Goal: Task Accomplishment & Management: Complete application form

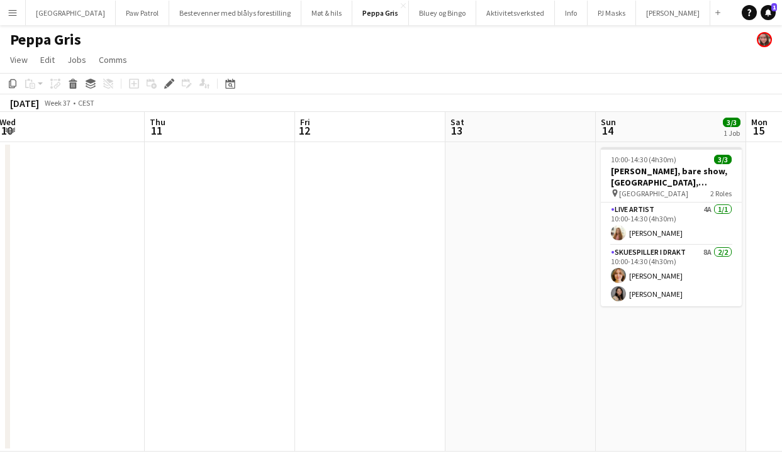
scroll to position [0, 459]
click at [515, 185] on app-date-cell at bounding box center [518, 296] width 150 height 309
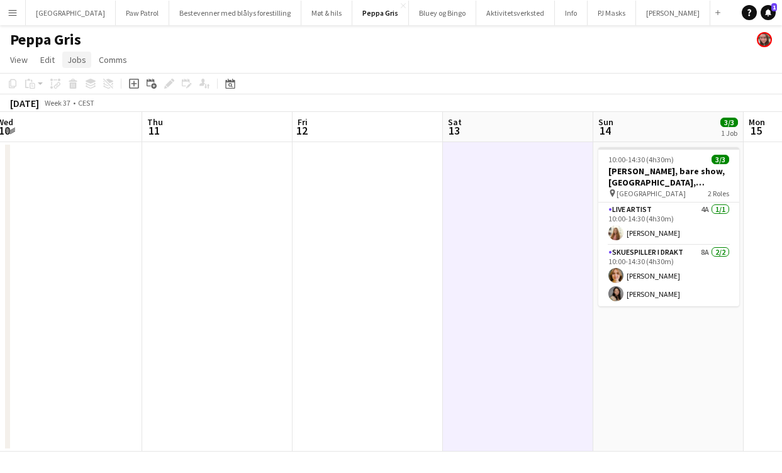
click at [72, 60] on span "Jobs" at bounding box center [76, 59] width 19 height 11
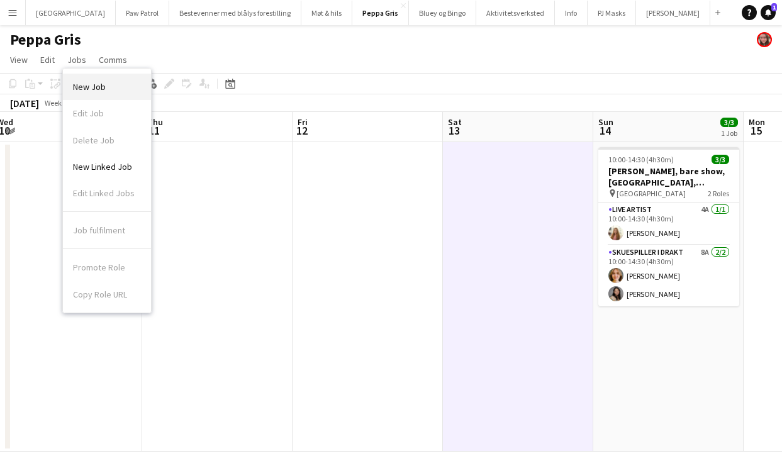
click at [84, 83] on span "New Job" at bounding box center [89, 86] width 33 height 11
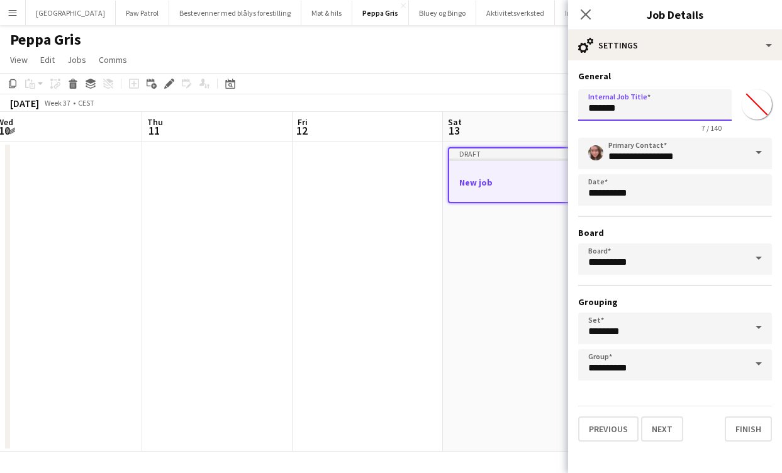
drag, startPoint x: 657, startPoint y: 106, endPoint x: 500, endPoint y: 89, distance: 158.1
click at [500, 89] on body "Menu Boards Boards Boards All jobs Status Workforce Workforce My Workforce Recr…" at bounding box center [391, 236] width 782 height 473
type input "**********"
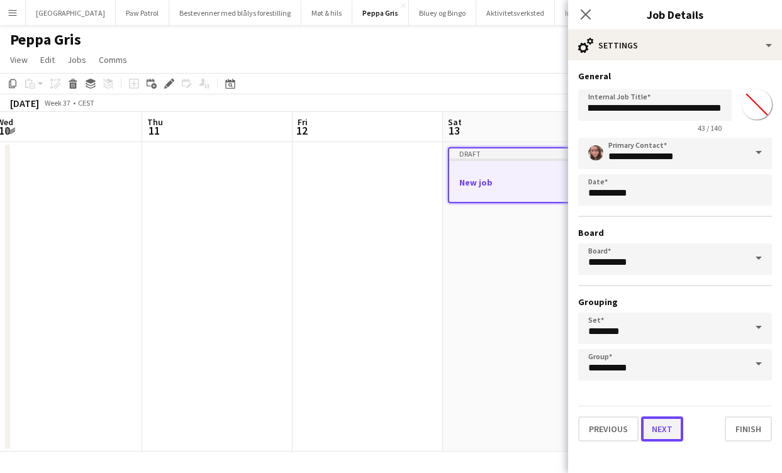
scroll to position [0, 0]
click at [662, 432] on button "Next" at bounding box center [662, 428] width 42 height 25
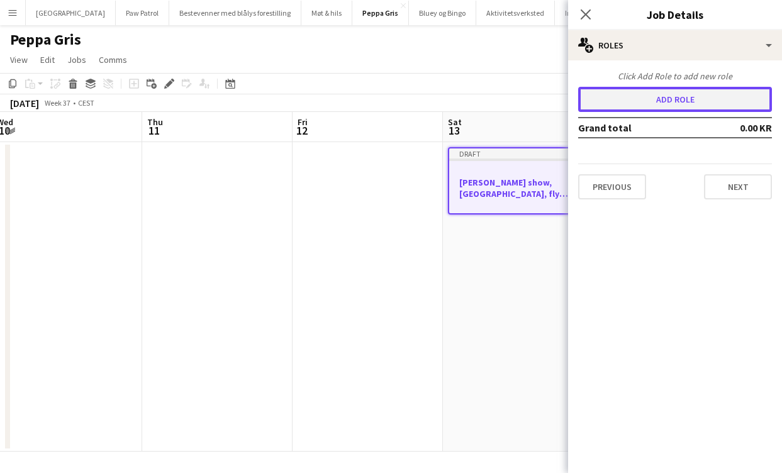
click at [658, 108] on button "Add role" at bounding box center [675, 99] width 194 height 25
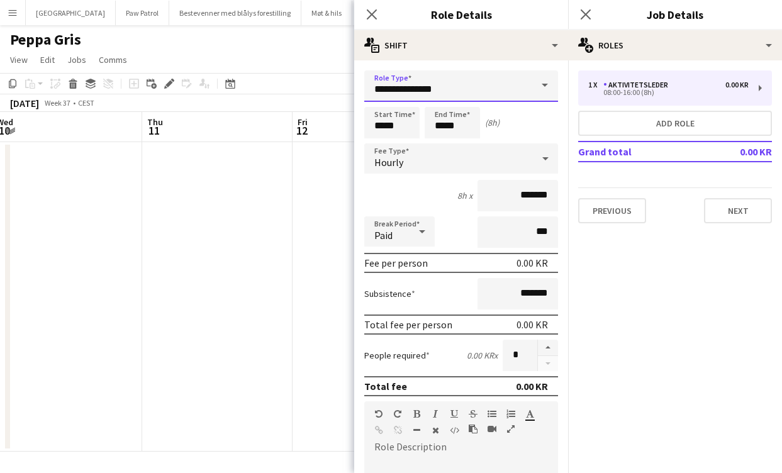
click at [519, 72] on input "**********" at bounding box center [461, 85] width 194 height 31
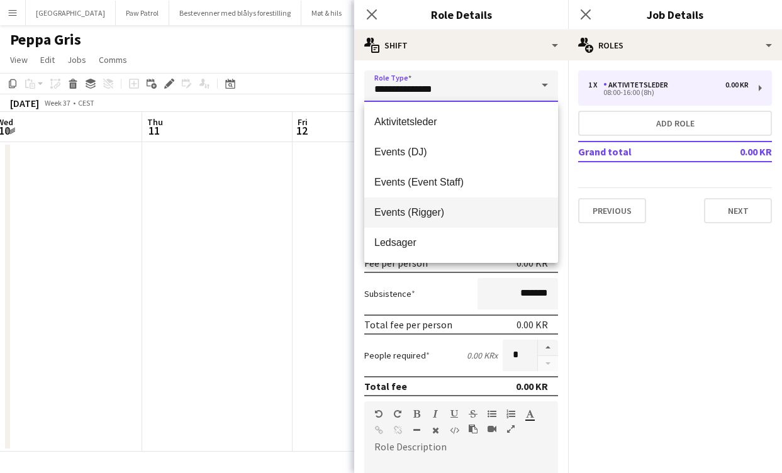
scroll to position [60, 0]
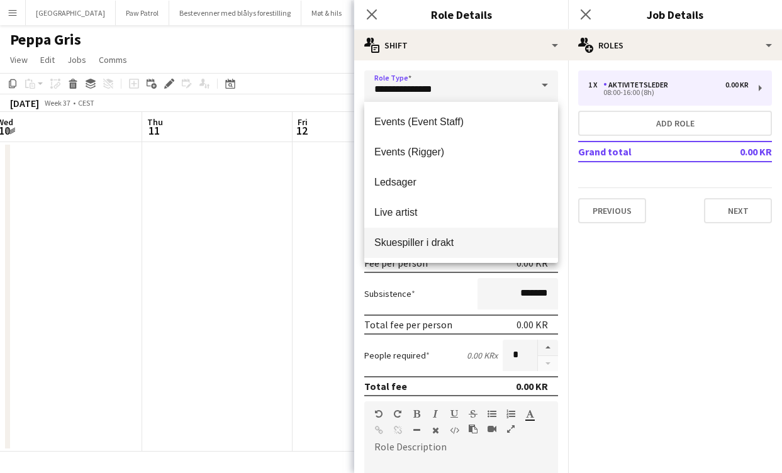
click at [438, 243] on span "Skuespiller i drakt" at bounding box center [461, 242] width 174 height 12
type input "**********"
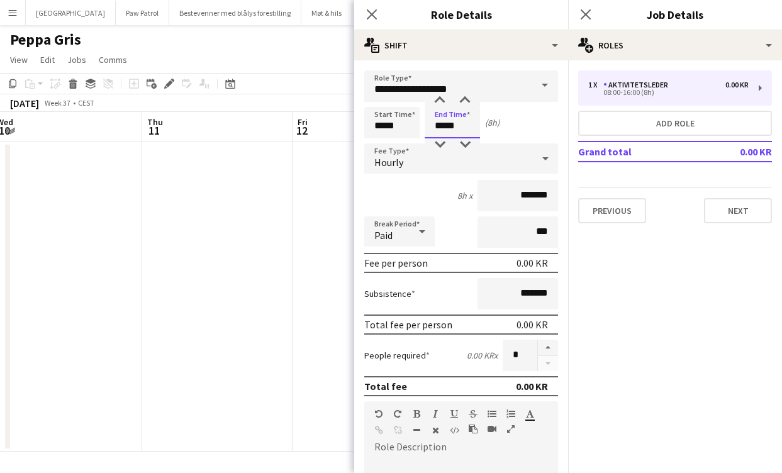
drag, startPoint x: 470, startPoint y: 130, endPoint x: 377, endPoint y: 104, distance: 95.8
click at [377, 104] on form "**********" at bounding box center [461, 442] width 214 height 745
type input "*****"
click at [391, 200] on div "12h x *******" at bounding box center [461, 195] width 194 height 31
click at [399, 168] on span "Hourly" at bounding box center [388, 162] width 29 height 13
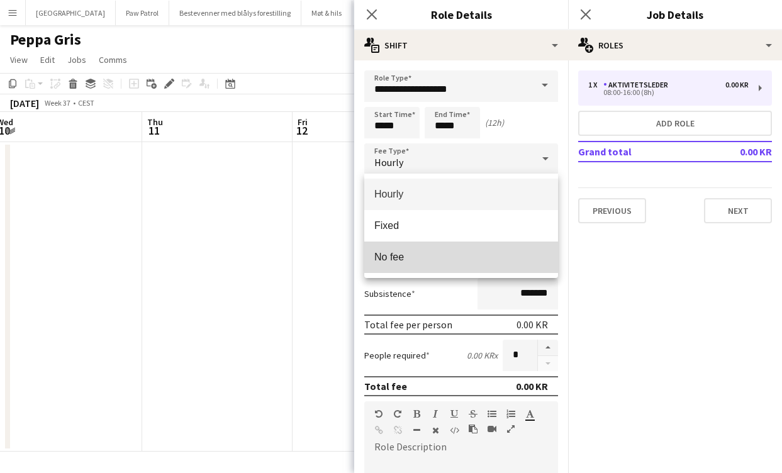
click at [419, 255] on span "No fee" at bounding box center [461, 257] width 174 height 12
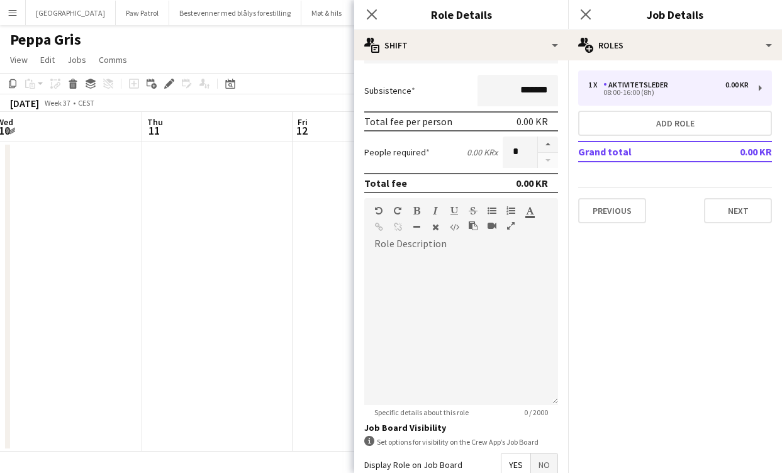
scroll to position [249, 0]
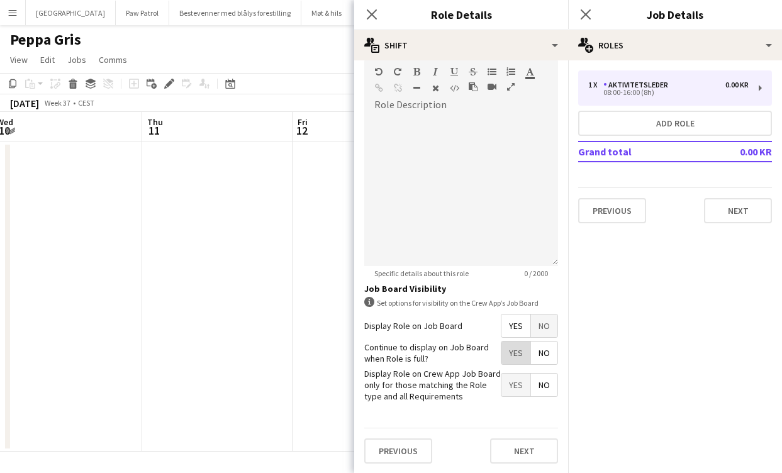
click at [513, 355] on span "Yes" at bounding box center [515, 352] width 29 height 23
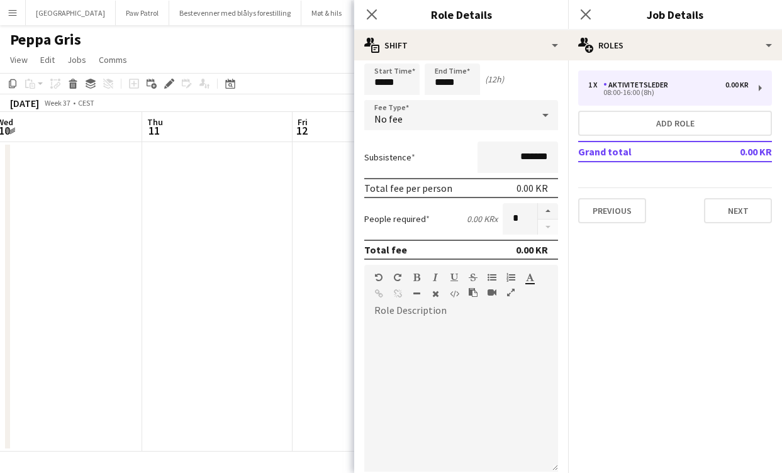
scroll to position [0, 0]
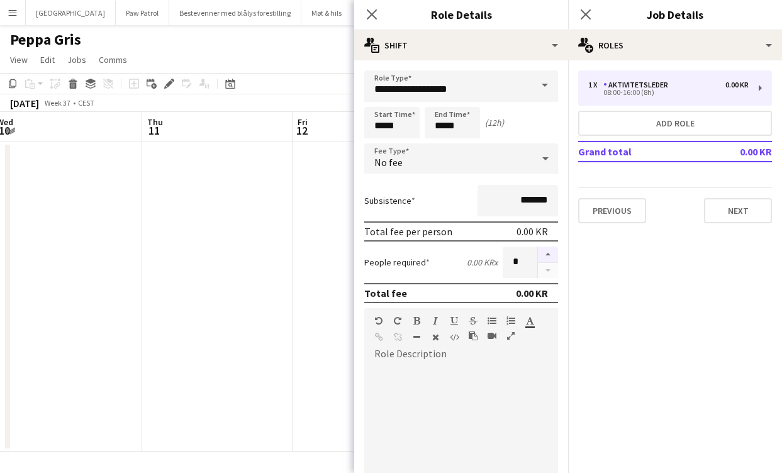
click at [553, 254] on button "button" at bounding box center [548, 255] width 20 height 16
type input "*"
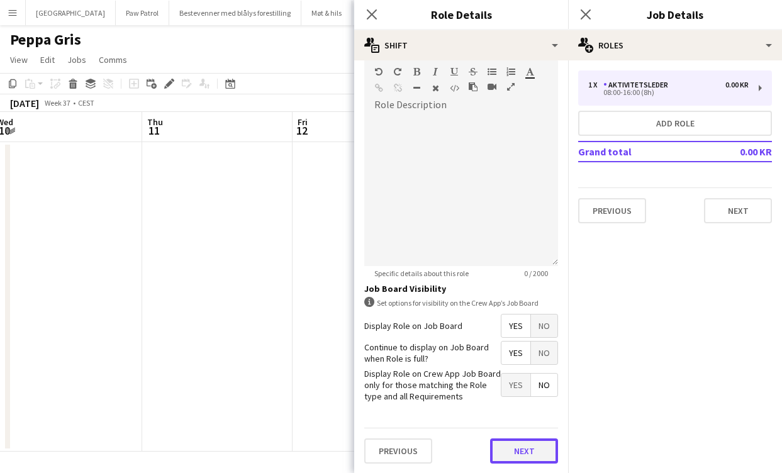
click at [531, 448] on button "Next" at bounding box center [524, 450] width 68 height 25
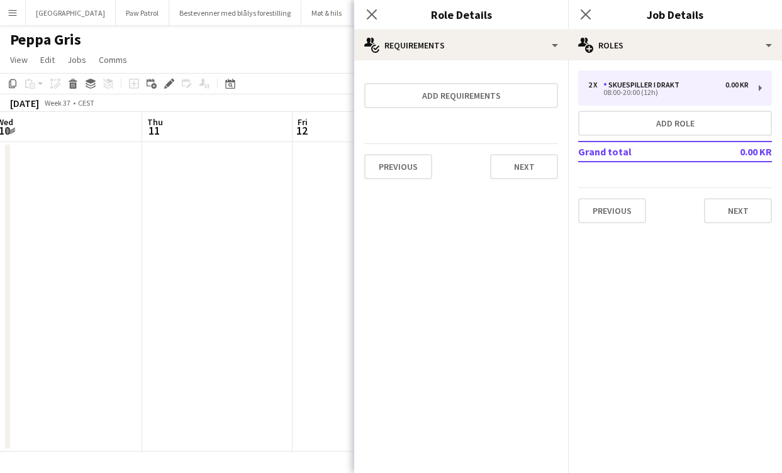
scroll to position [0, 0]
click at [530, 161] on button "Next" at bounding box center [524, 166] width 68 height 25
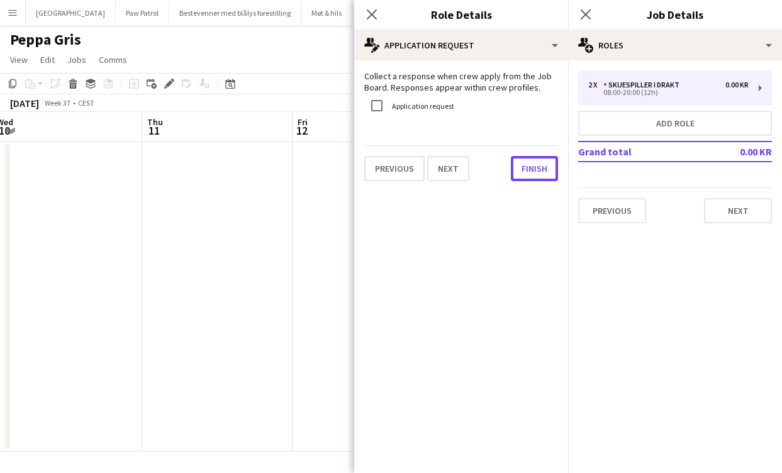
click at [530, 161] on button "Finish" at bounding box center [534, 168] width 47 height 25
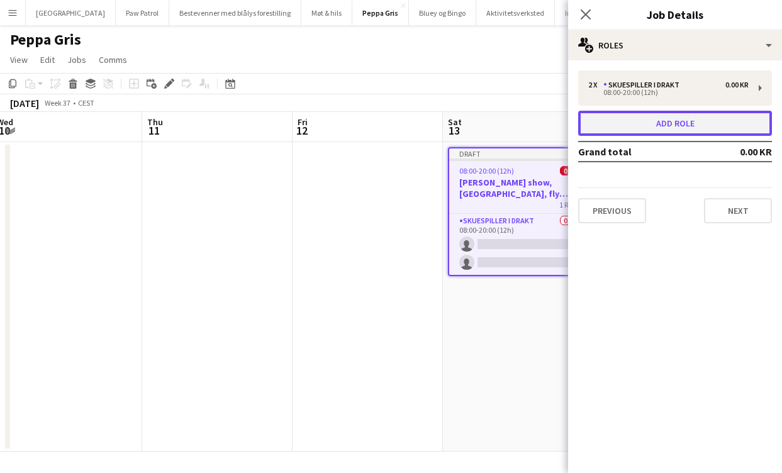
click at [687, 123] on button "Add role" at bounding box center [675, 123] width 194 height 25
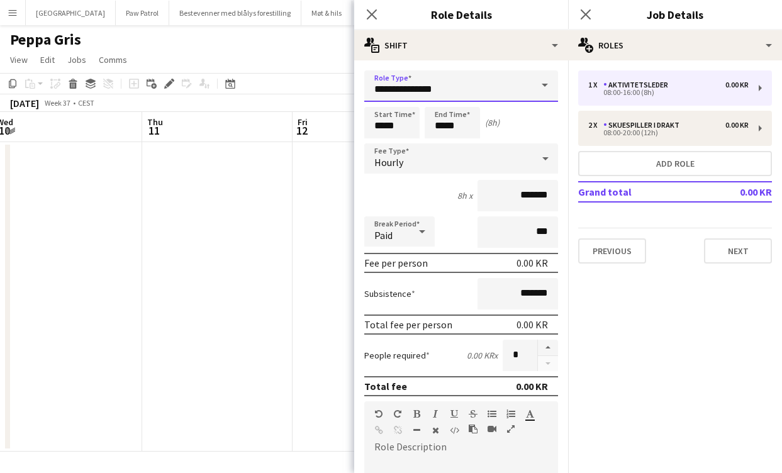
click at [497, 88] on input "**********" at bounding box center [461, 85] width 194 height 31
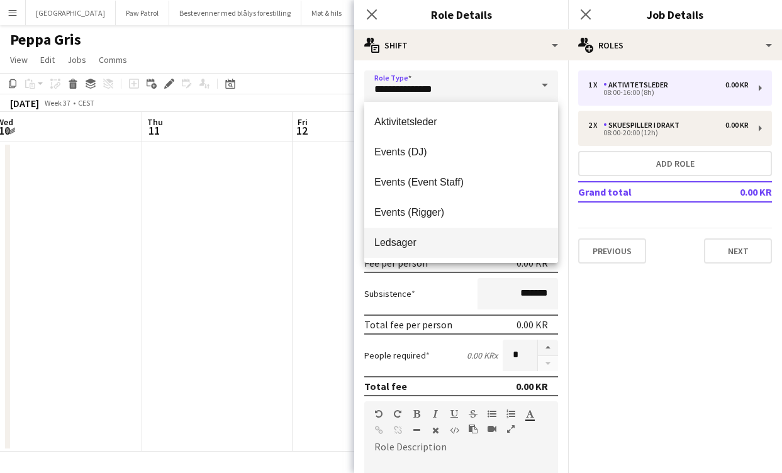
click at [477, 245] on span "Ledsager" at bounding box center [461, 242] width 174 height 12
type input "********"
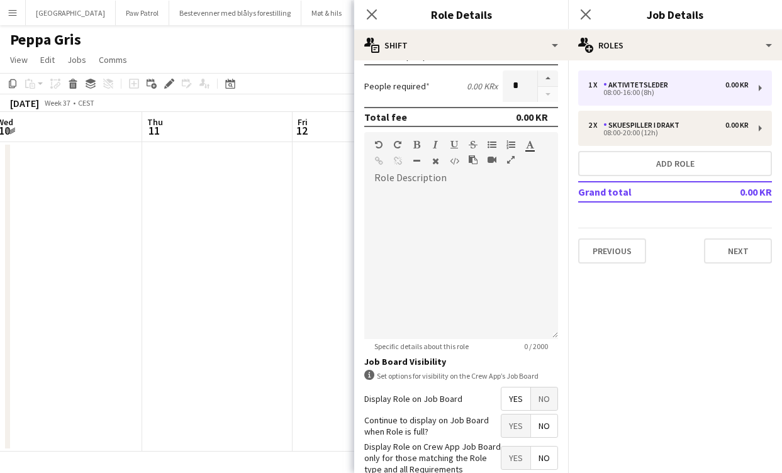
scroll to position [342, 0]
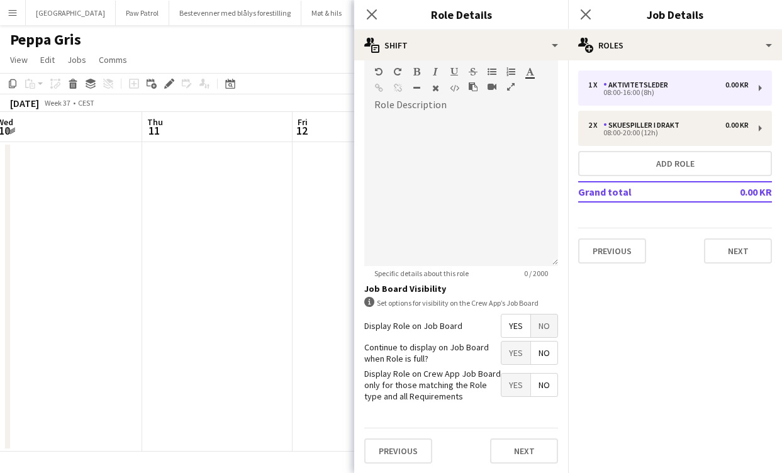
click at [518, 353] on span "Yes" at bounding box center [515, 352] width 29 height 23
click at [524, 457] on button "Next" at bounding box center [524, 450] width 68 height 25
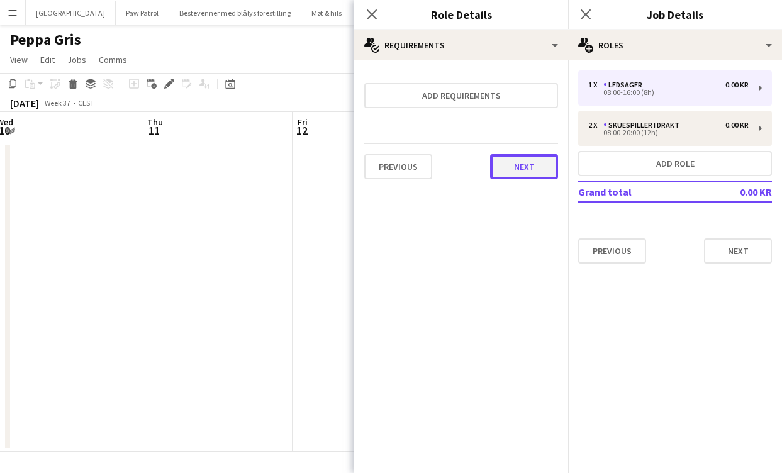
click at [537, 163] on button "Next" at bounding box center [524, 166] width 68 height 25
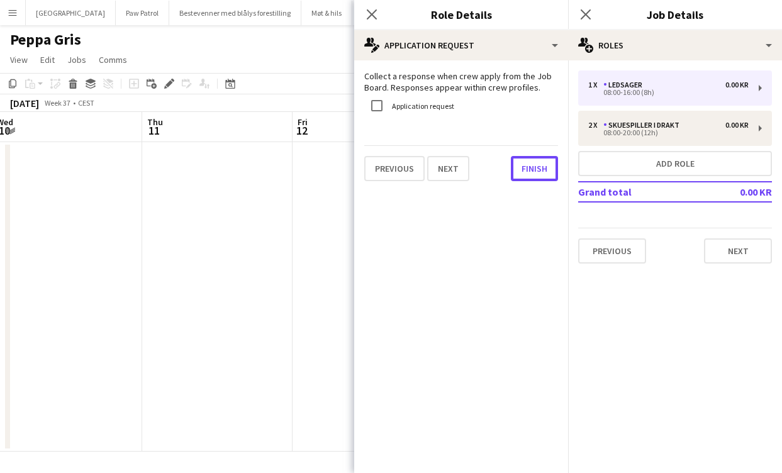
click at [537, 163] on button "Finish" at bounding box center [534, 168] width 47 height 25
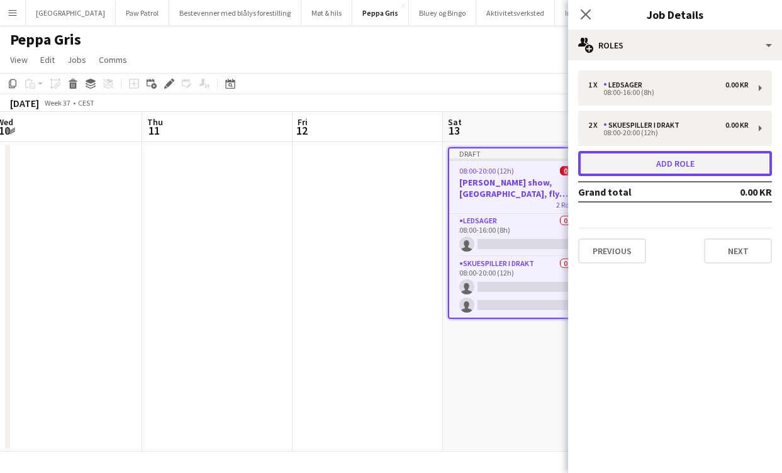
click at [635, 169] on button "Add role" at bounding box center [675, 163] width 194 height 25
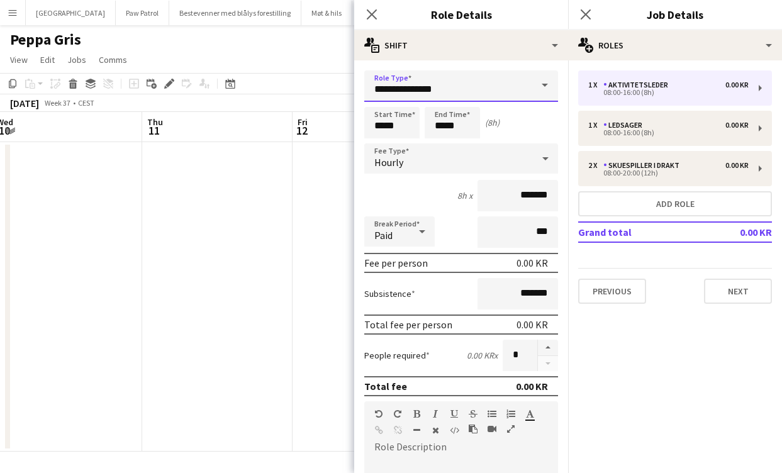
click at [496, 96] on input "**********" at bounding box center [461, 85] width 194 height 31
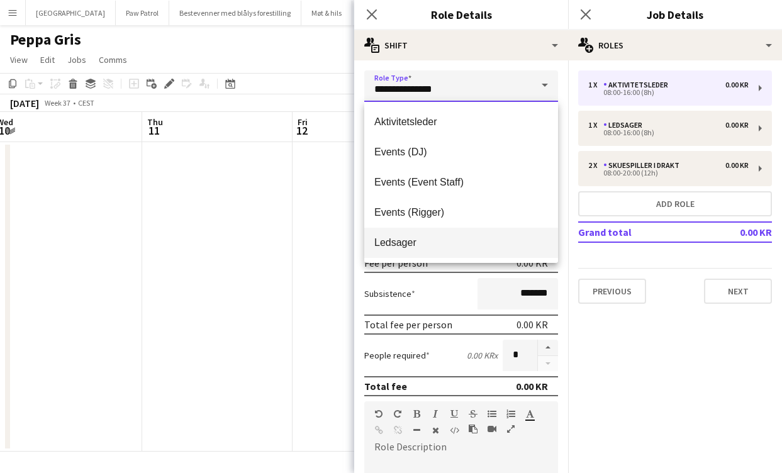
scroll to position [60, 0]
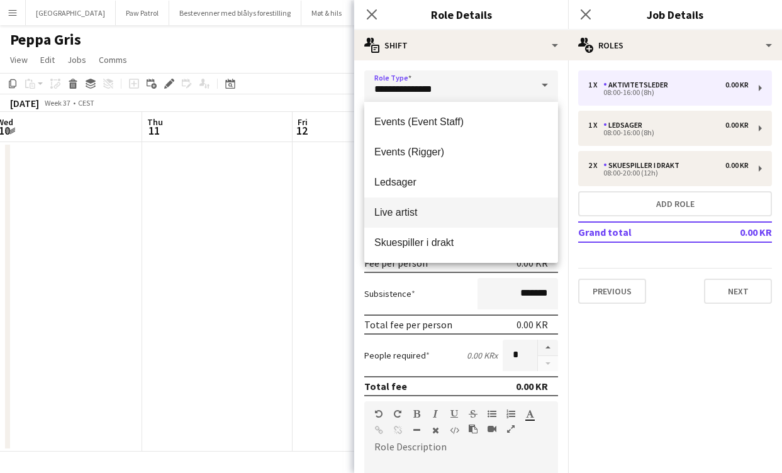
click at [460, 211] on span "Live artist" at bounding box center [461, 212] width 174 height 12
type input "**********"
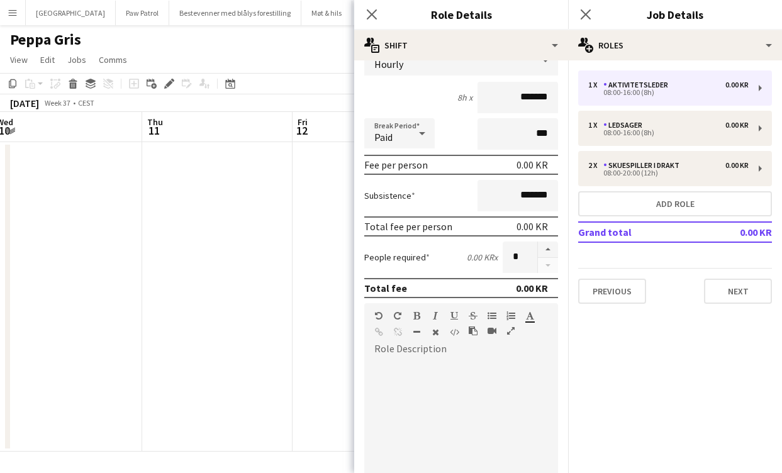
scroll to position [97, 0]
click at [450, 61] on div "Hourly" at bounding box center [448, 61] width 169 height 30
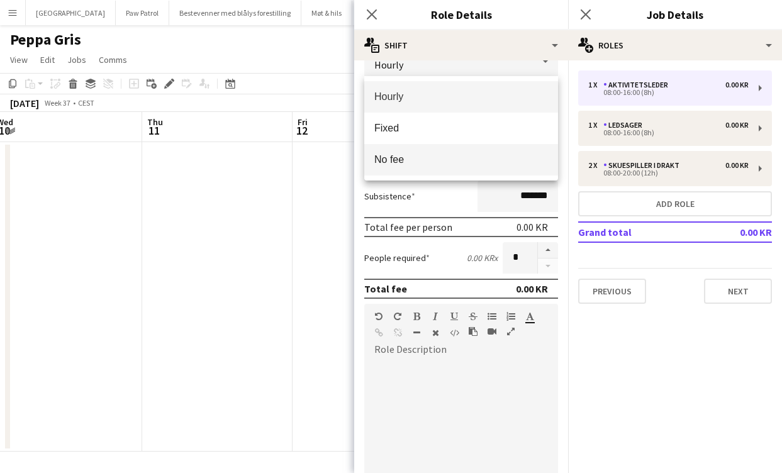
click at [447, 164] on span "No fee" at bounding box center [461, 159] width 174 height 12
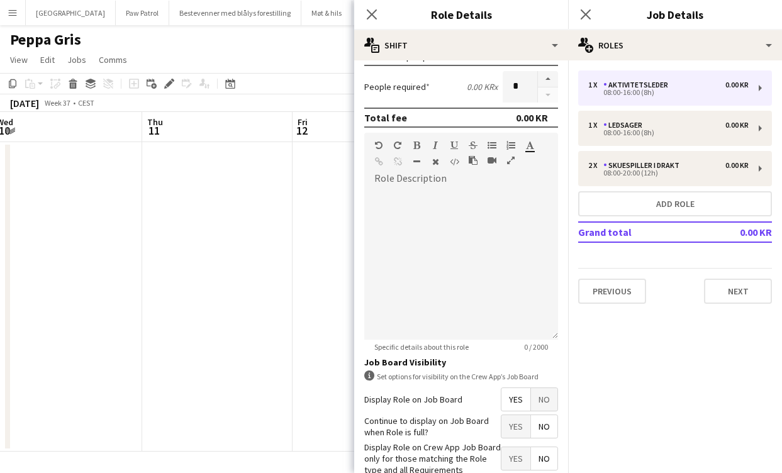
scroll to position [249, 0]
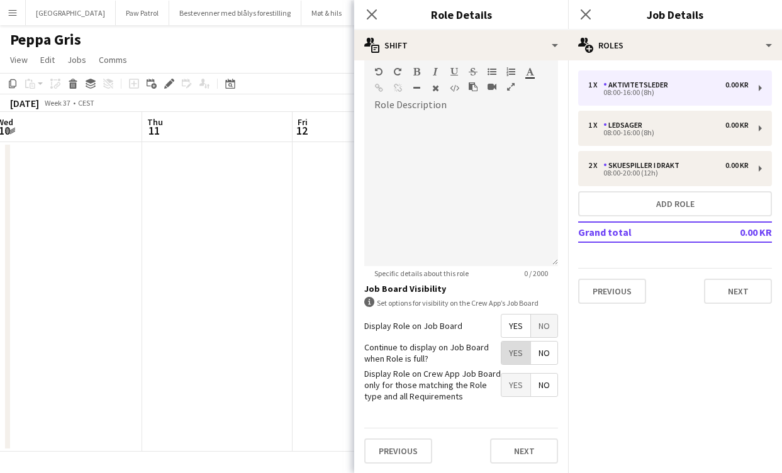
click at [514, 355] on span "Yes" at bounding box center [515, 352] width 29 height 23
click at [526, 455] on button "Next" at bounding box center [524, 450] width 68 height 25
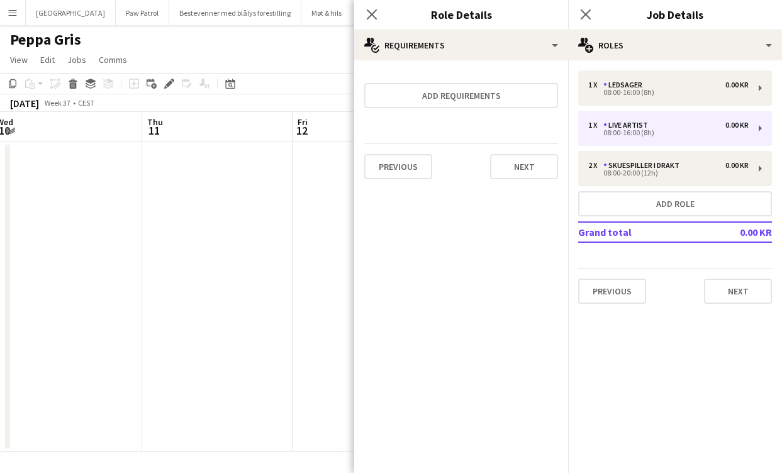
scroll to position [0, 0]
click at [519, 170] on button "Next" at bounding box center [524, 166] width 68 height 25
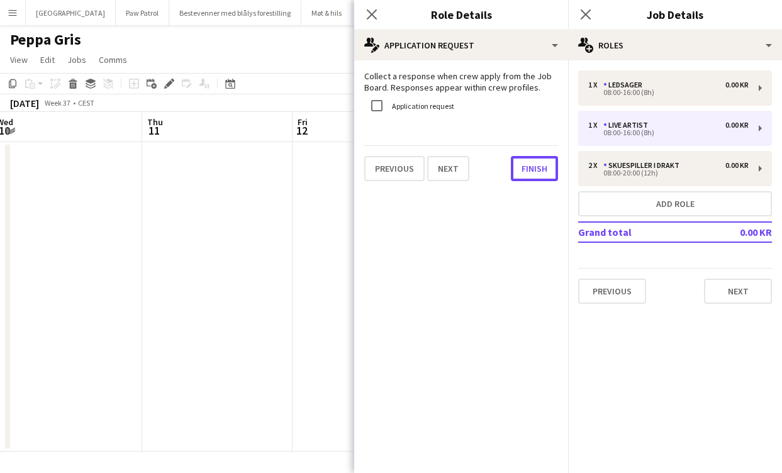
click at [519, 170] on button "Finish" at bounding box center [534, 168] width 47 height 25
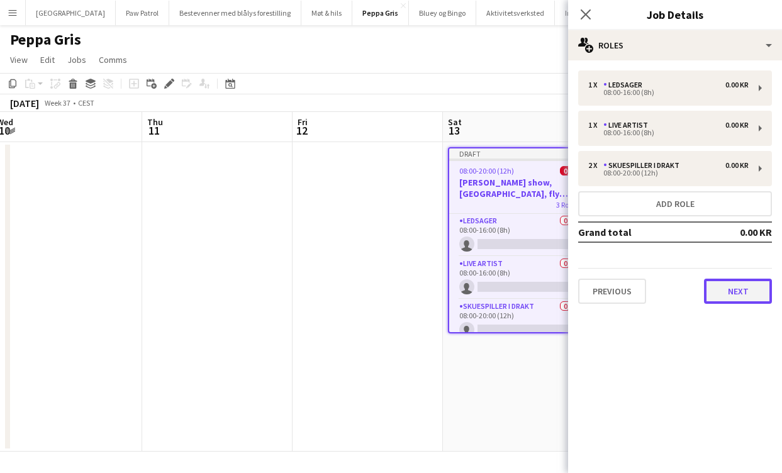
click at [738, 299] on button "Next" at bounding box center [738, 291] width 68 height 25
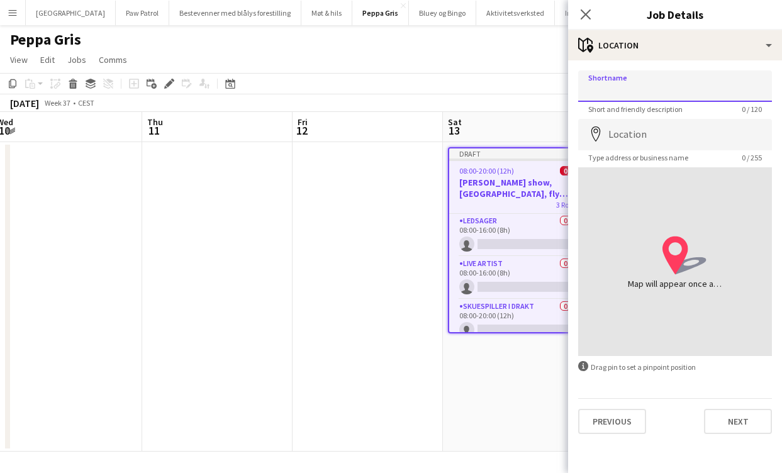
click at [626, 94] on input "Shortname" at bounding box center [675, 85] width 194 height 31
type input "*******"
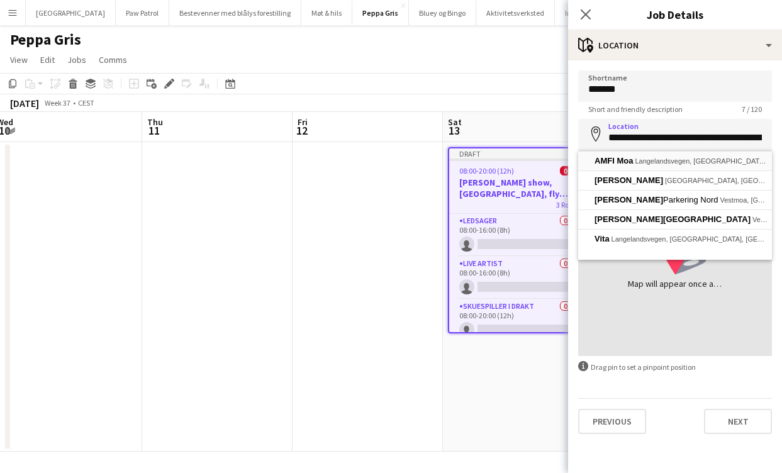
type input "**********"
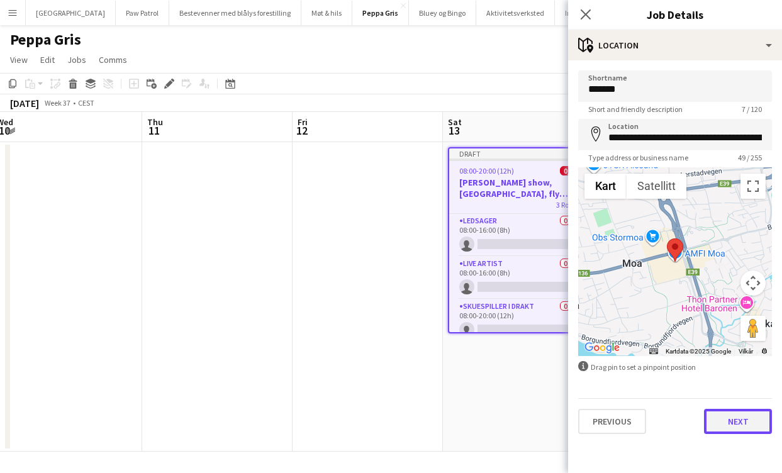
click at [746, 423] on button "Next" at bounding box center [738, 421] width 68 height 25
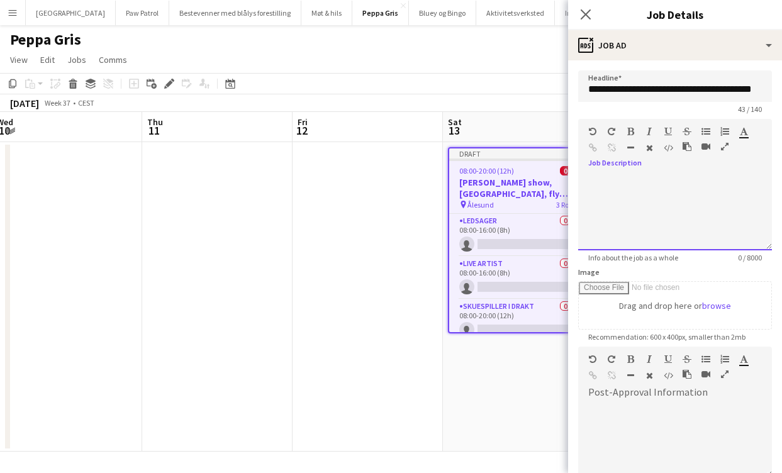
click at [660, 216] on div at bounding box center [675, 212] width 194 height 75
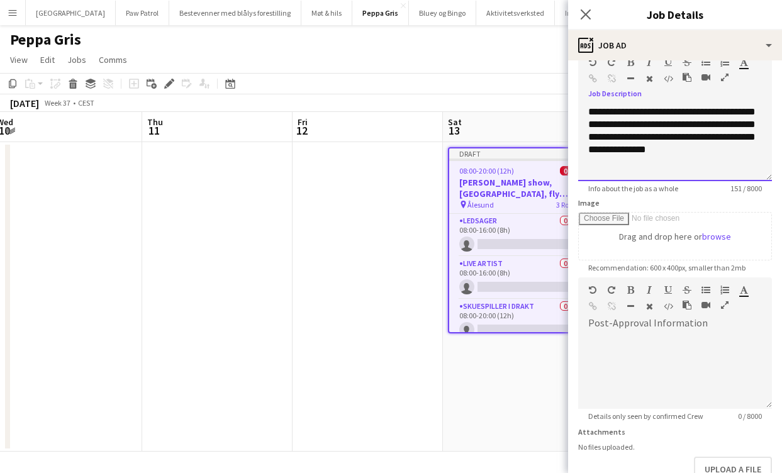
scroll to position [148, 0]
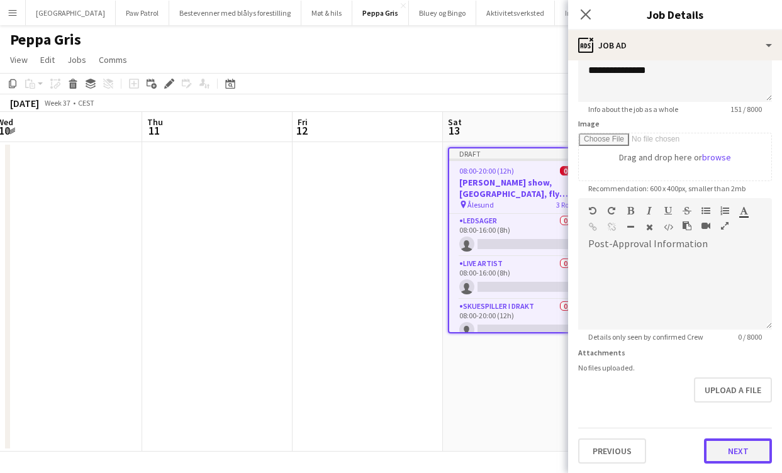
click at [734, 442] on button "Next" at bounding box center [738, 450] width 68 height 25
type input "*******"
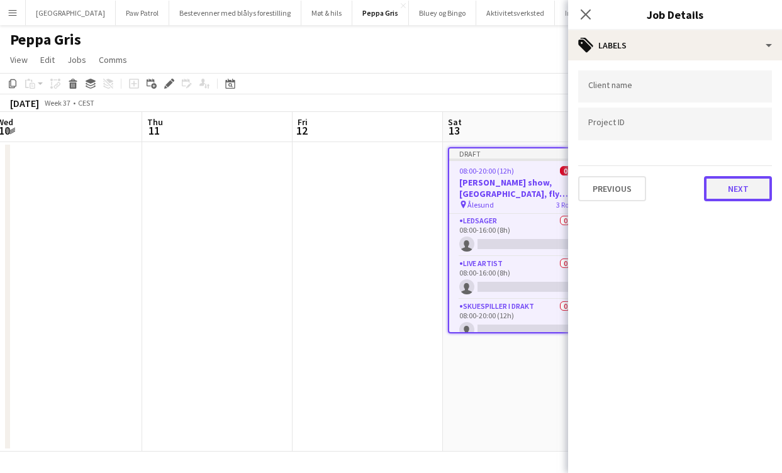
click at [730, 193] on button "Next" at bounding box center [738, 188] width 68 height 25
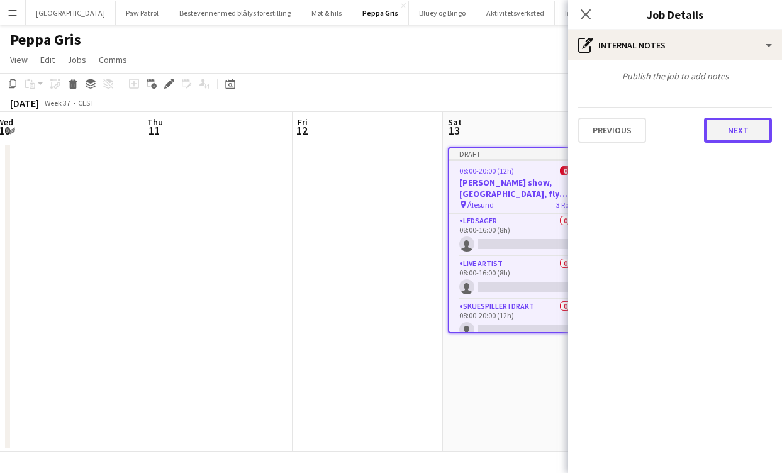
click at [731, 127] on button "Next" at bounding box center [738, 130] width 68 height 25
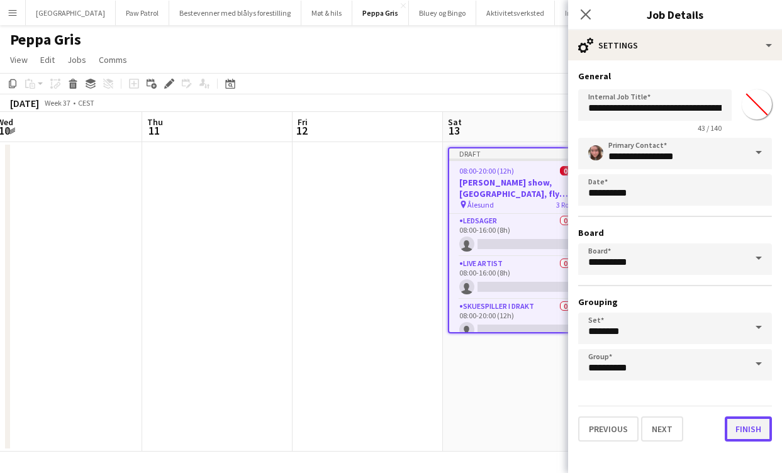
click at [746, 431] on button "Finish" at bounding box center [747, 428] width 47 height 25
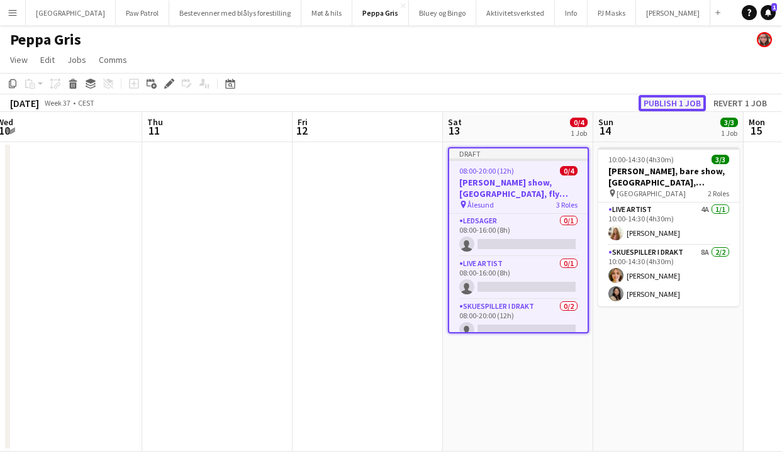
click at [670, 106] on button "Publish 1 job" at bounding box center [671, 103] width 67 height 16
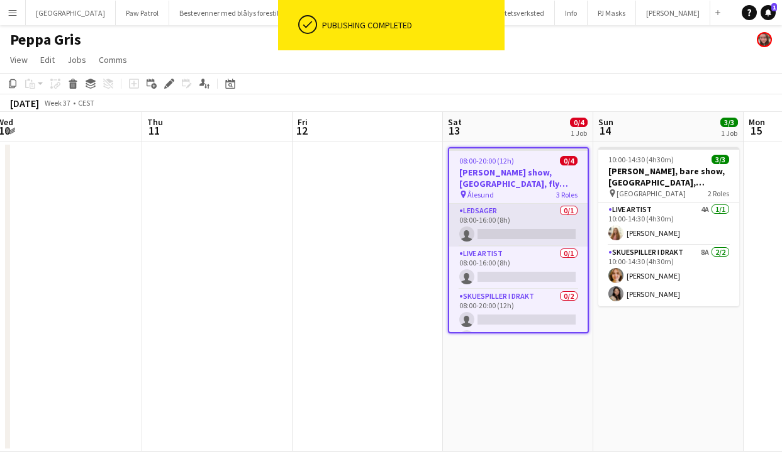
scroll to position [18, 0]
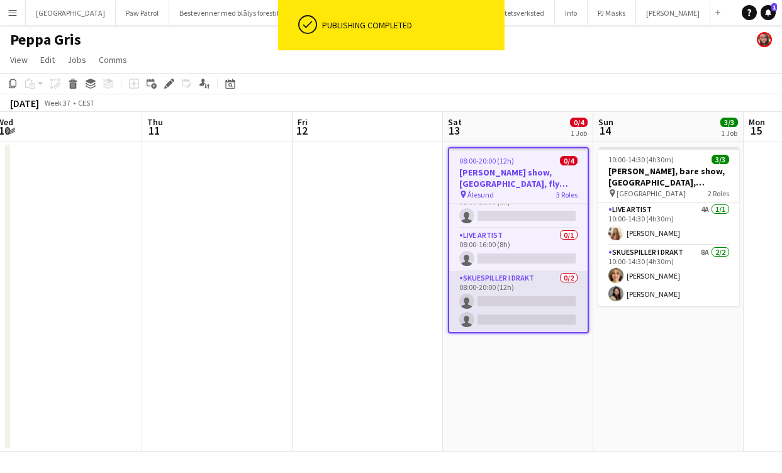
click at [519, 275] on app-card-role "Skuespiller i drakt 0/2 08:00-20:00 (12h) single-neutral-actions single-neutral…" at bounding box center [518, 301] width 138 height 61
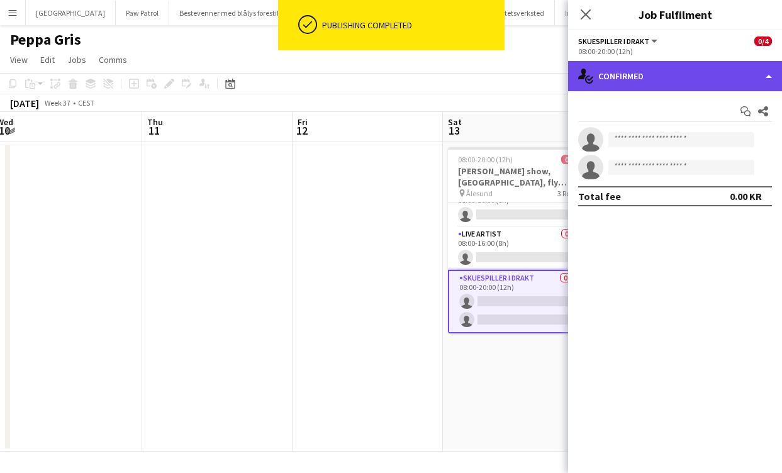
click at [637, 80] on div "single-neutral-actions-check-2 Confirmed" at bounding box center [675, 76] width 214 height 30
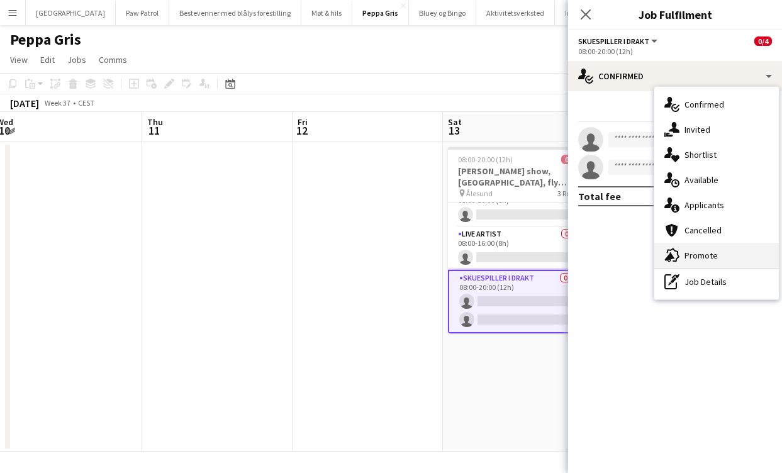
click at [705, 255] on div "advertising-megaphone Promote" at bounding box center [716, 255] width 125 height 25
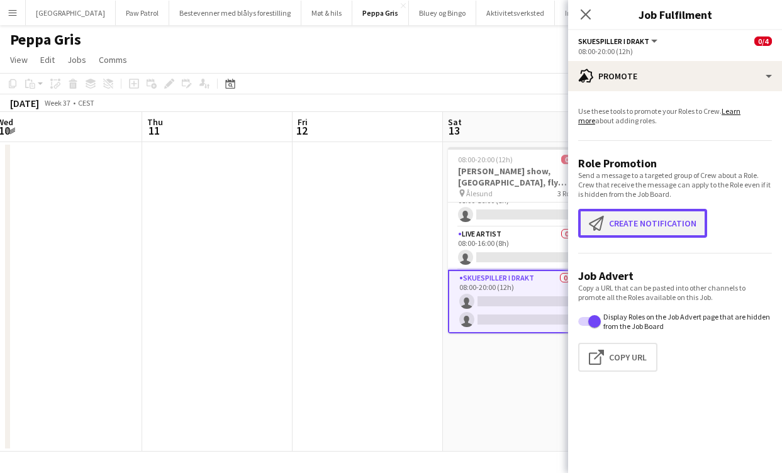
click at [648, 223] on button "Create notification Create notification" at bounding box center [642, 223] width 129 height 29
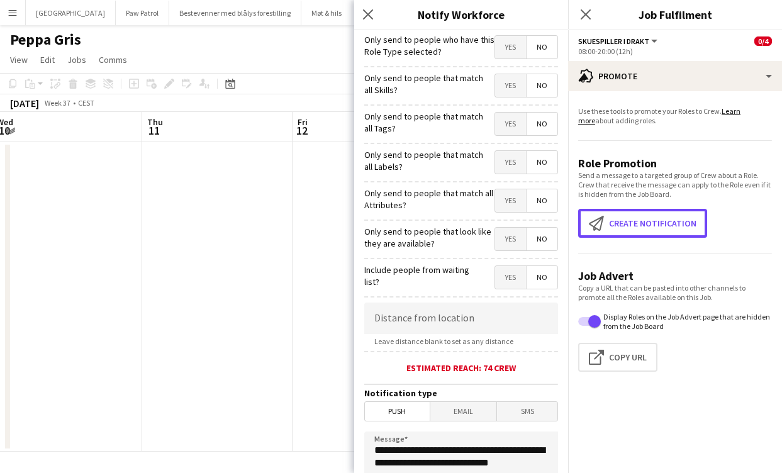
scroll to position [222, 0]
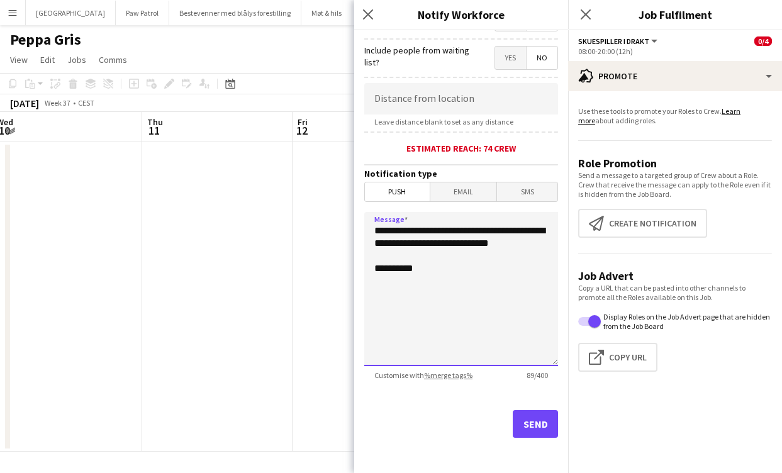
drag, startPoint x: 448, startPoint y: 252, endPoint x: 354, endPoint y: 196, distance: 108.8
click at [354, 197] on app-popin "**********" at bounding box center [461, 236] width 214 height 473
click at [419, 271] on textarea "**********" at bounding box center [461, 289] width 194 height 154
type textarea "**********"
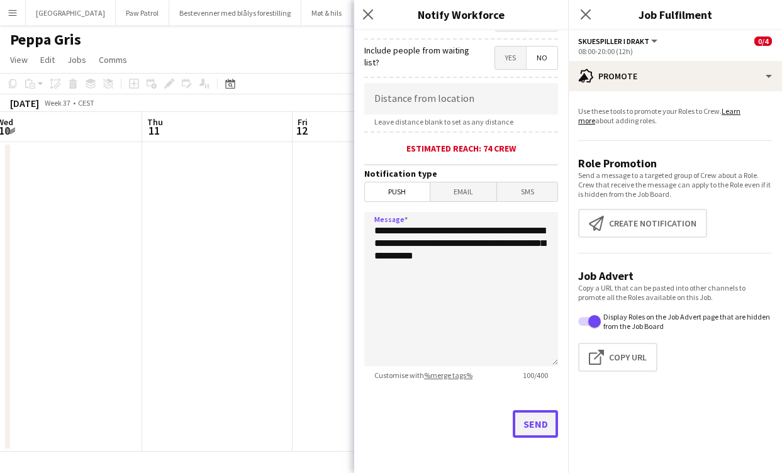
click at [546, 416] on button "Send" at bounding box center [535, 424] width 45 height 28
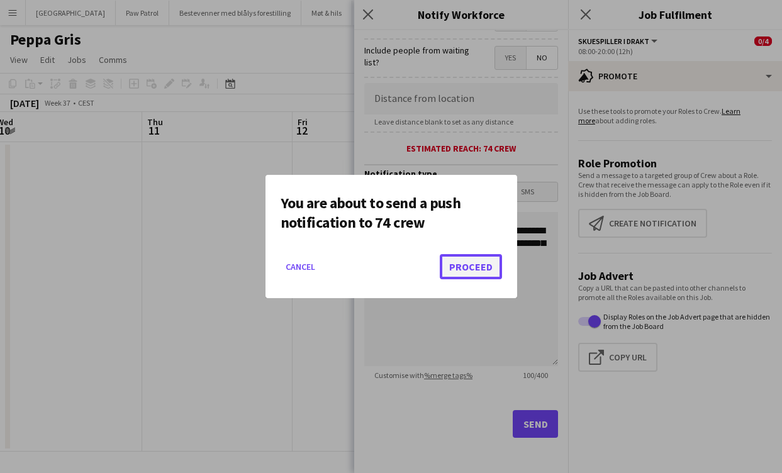
click at [477, 257] on button "Proceed" at bounding box center [471, 266] width 62 height 25
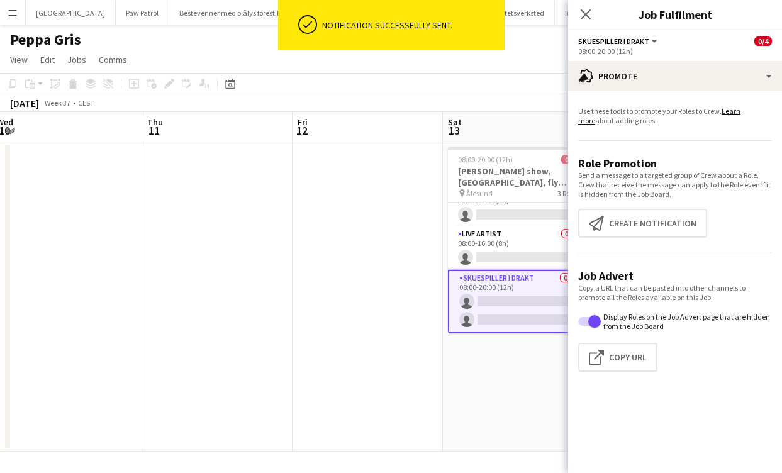
click at [370, 264] on app-date-cell at bounding box center [367, 296] width 150 height 309
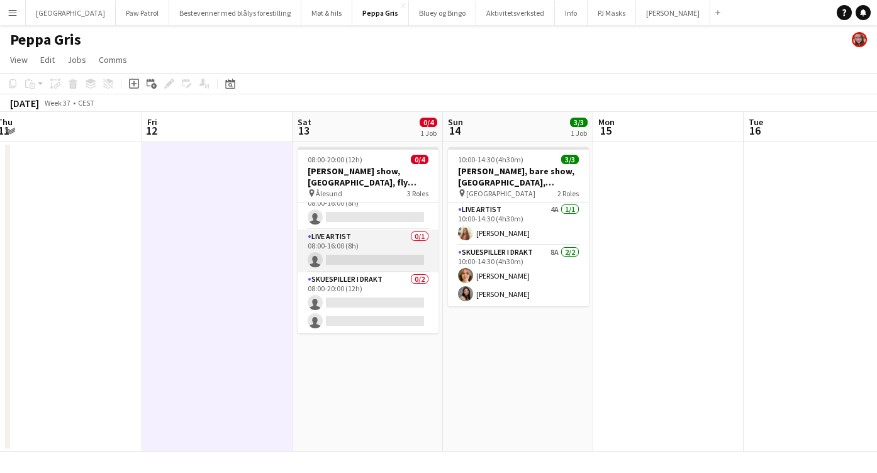
scroll to position [0, 0]
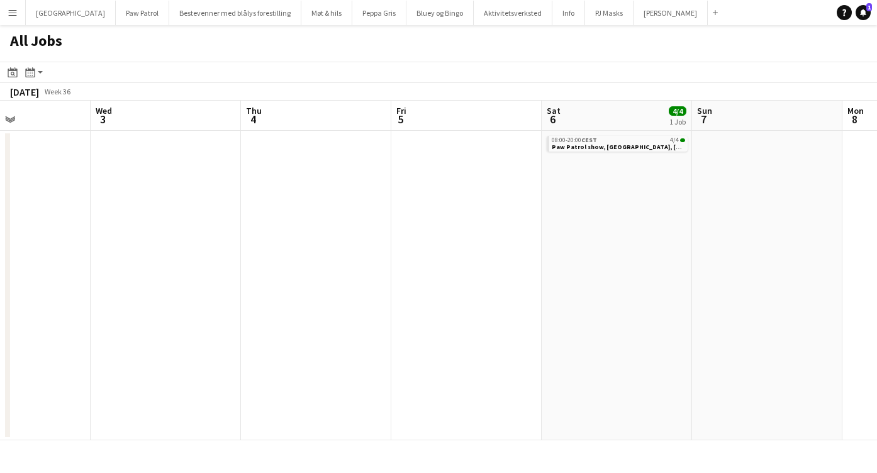
scroll to position [0, 320]
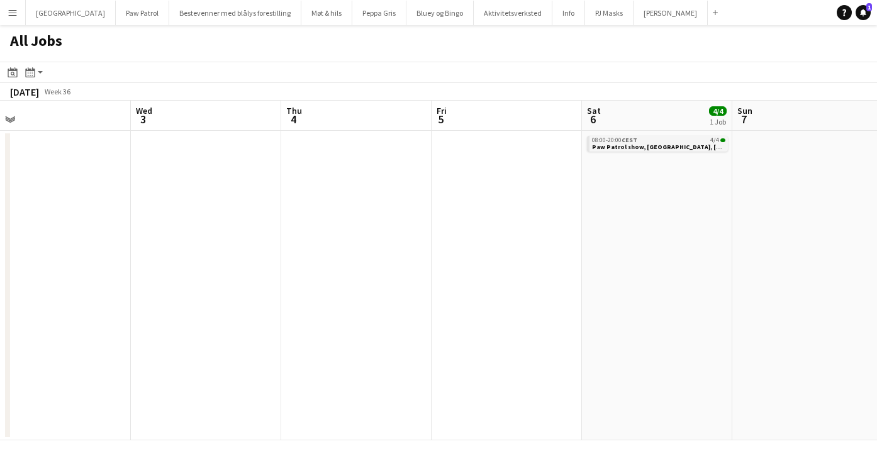
click at [624, 139] on span "CEST" at bounding box center [629, 140] width 16 height 8
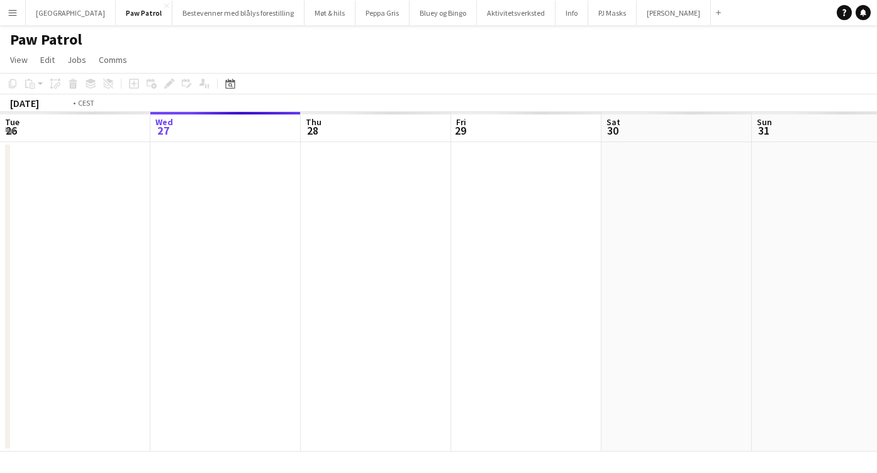
scroll to position [0, 433]
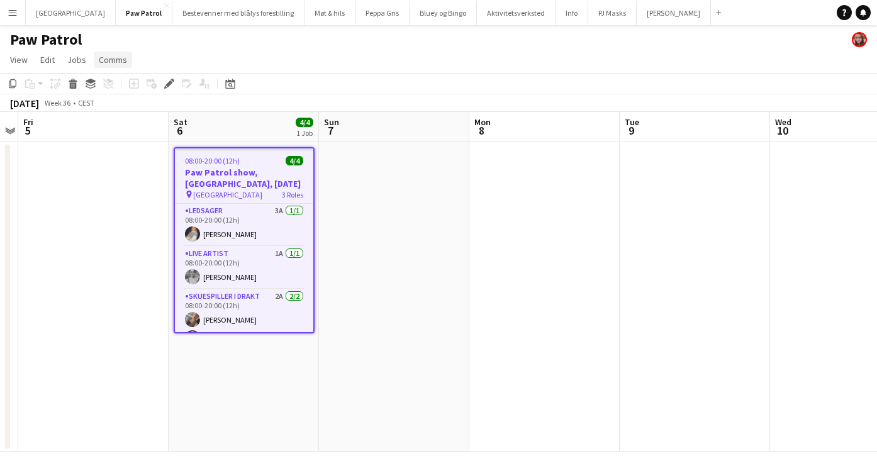
click at [106, 62] on span "Comms" at bounding box center [113, 59] width 28 height 11
click at [128, 112] on span "Create chat" at bounding box center [125, 113] width 44 height 11
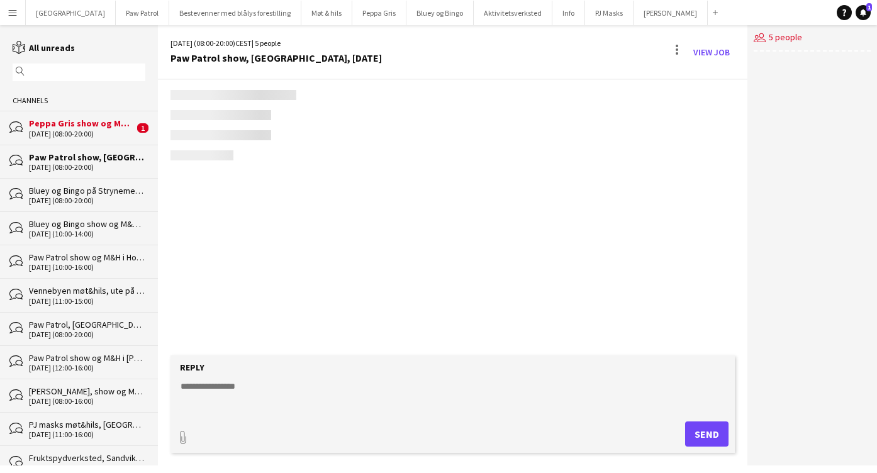
scroll to position [1107, 0]
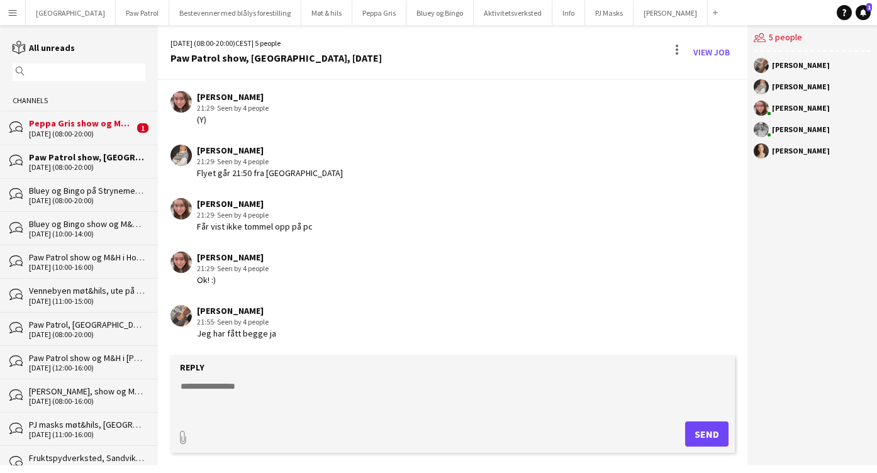
click at [375, 381] on textarea at bounding box center [455, 396] width 552 height 33
type textarea "**********"
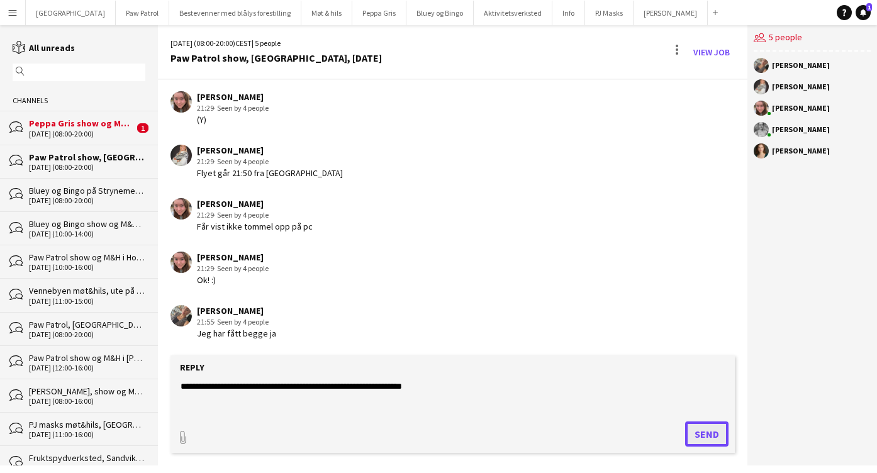
click at [702, 434] on button "Send" at bounding box center [706, 433] width 43 height 25
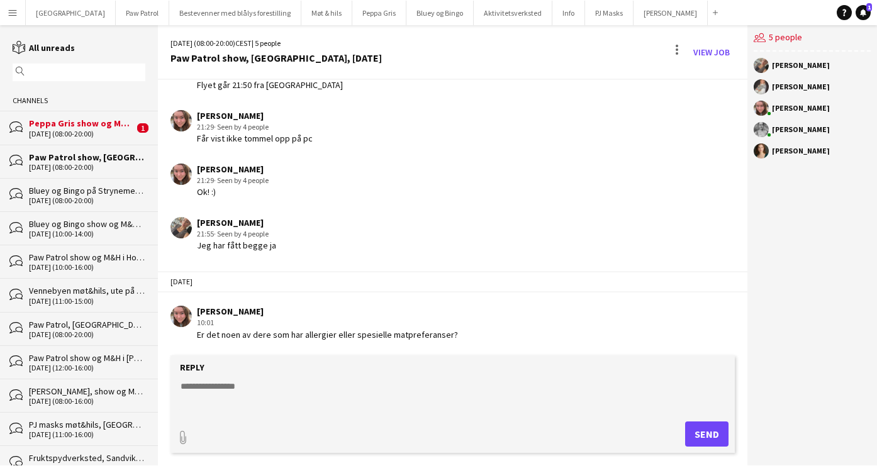
click at [96, 135] on div "30-08-2025 (08:00-20:00)" at bounding box center [81, 134] width 105 height 9
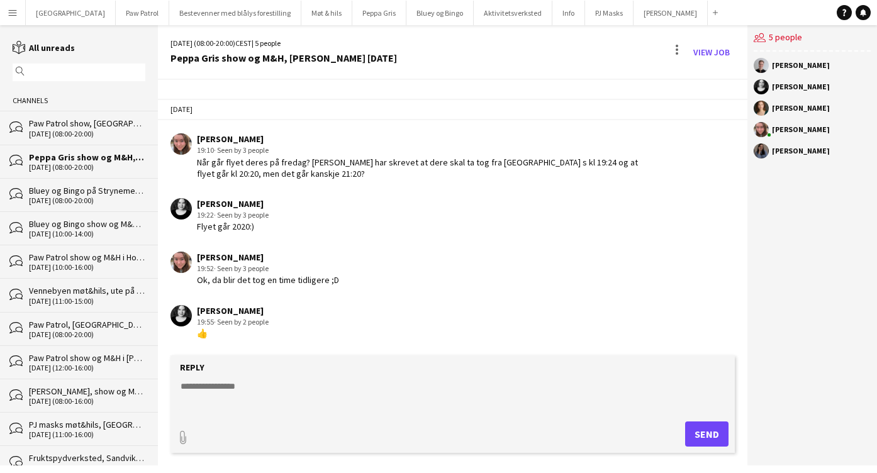
scroll to position [213, 0]
click at [77, 118] on div "Paw Patrol show, Stavanger, 6. september" at bounding box center [81, 123] width 105 height 11
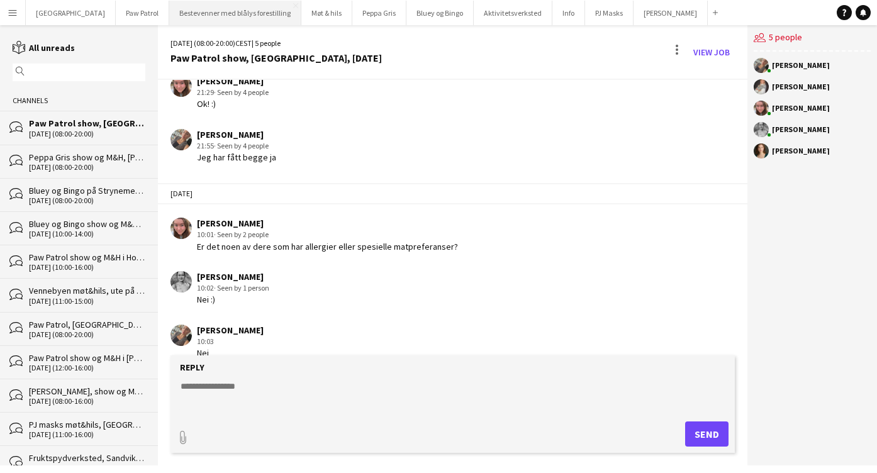
scroll to position [1302, 0]
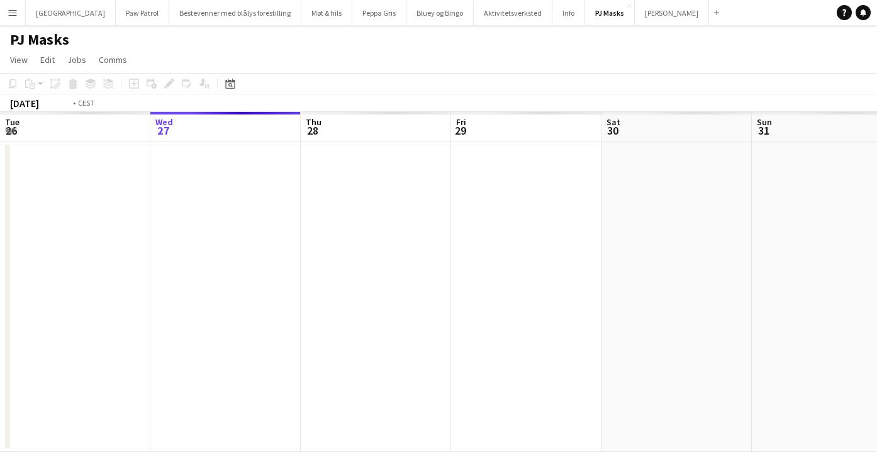
scroll to position [0, 433]
